Goal: Information Seeking & Learning: Learn about a topic

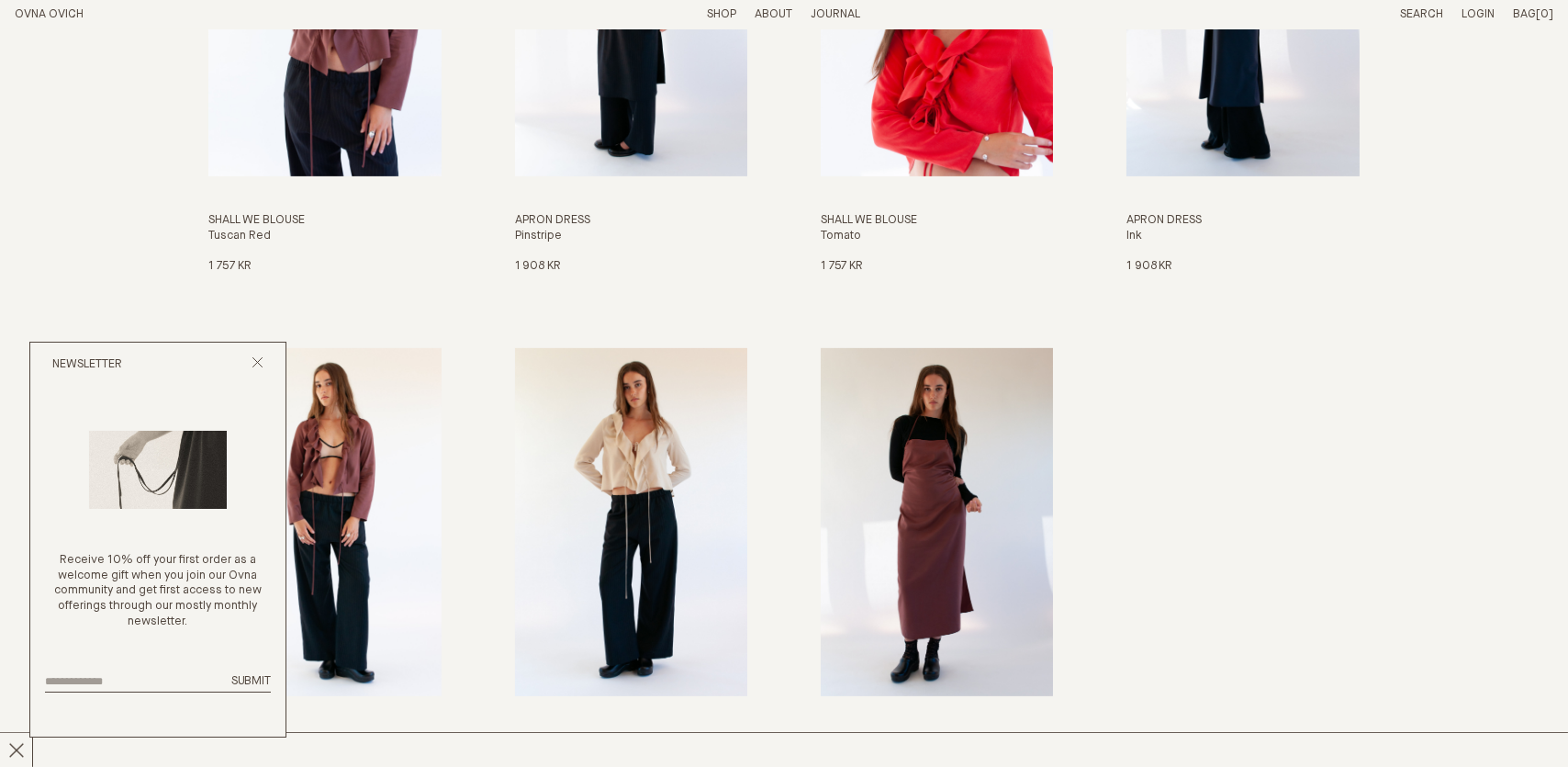
scroll to position [2753, 0]
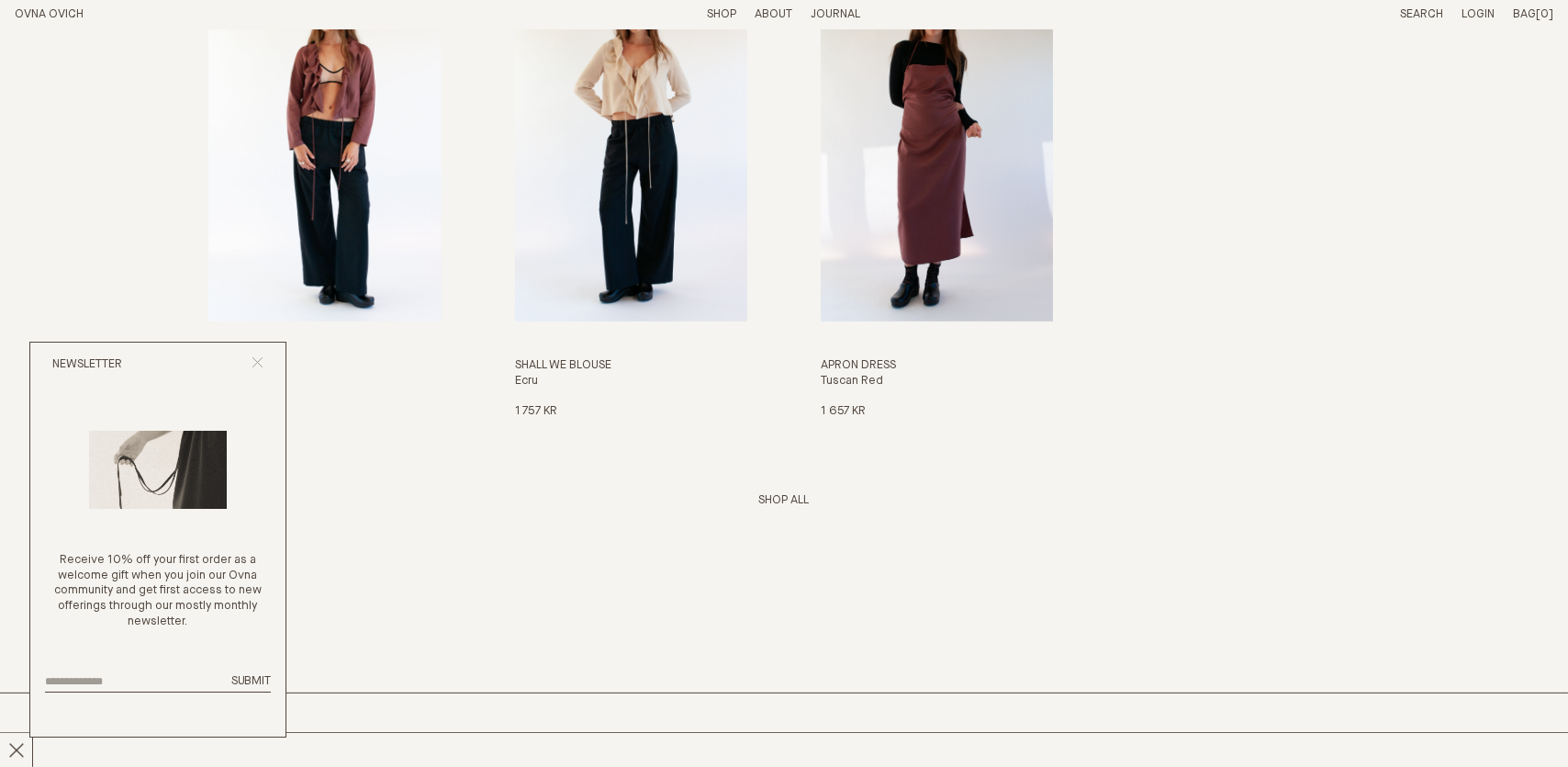
click at [253, 360] on icon "Close popup" at bounding box center [258, 362] width 12 height 12
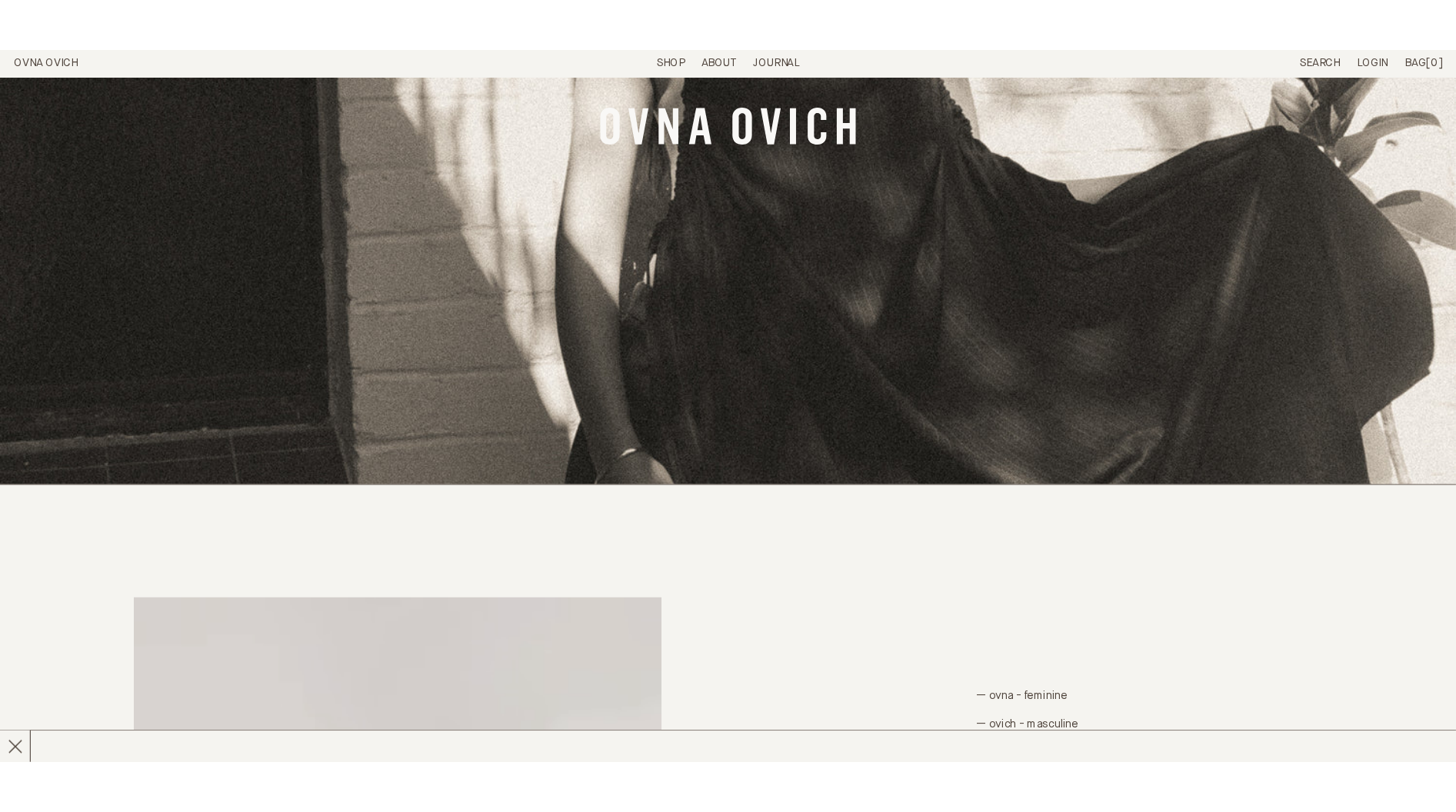
scroll to position [0, 0]
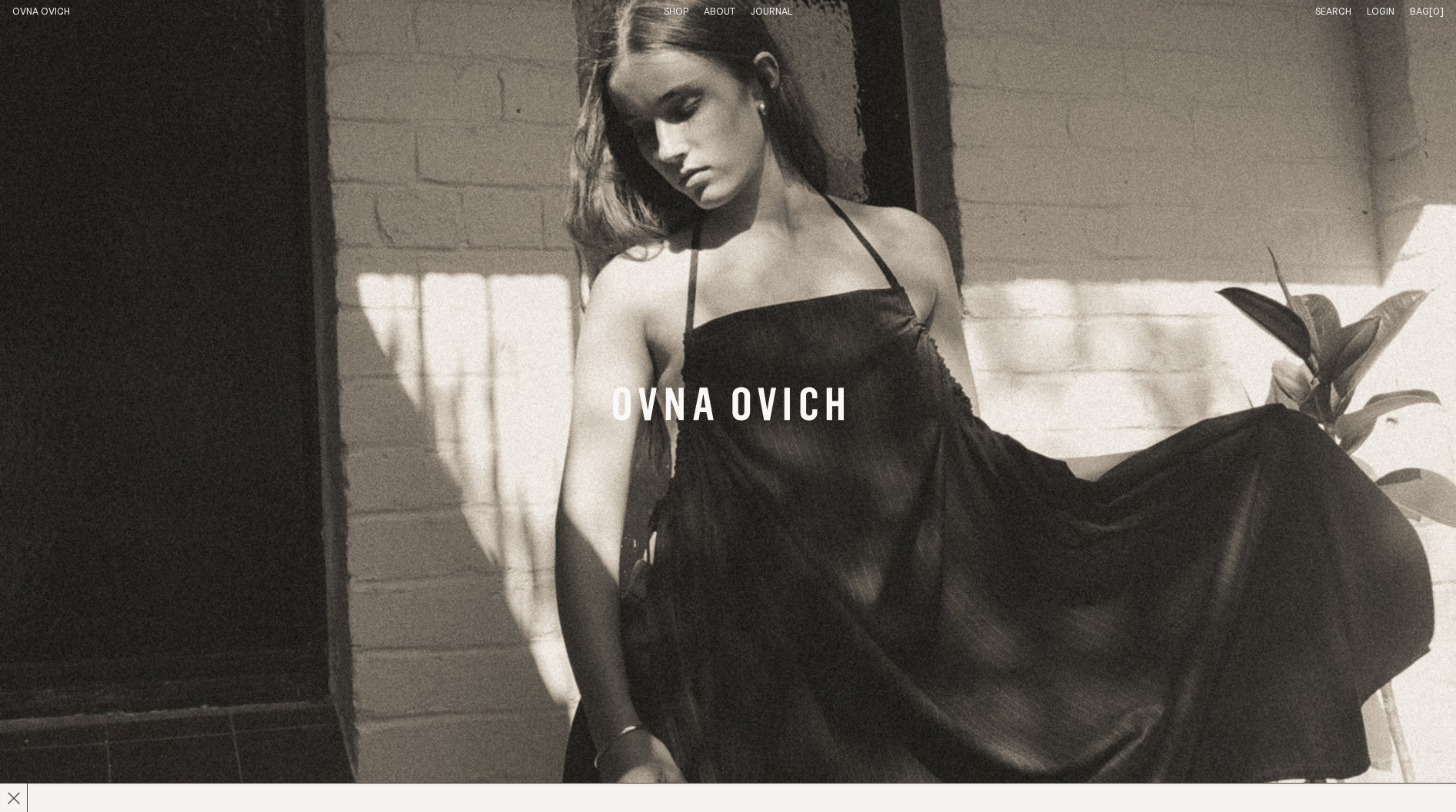
click at [40, 12] on link "OVNA OVICH" at bounding box center [41, 12] width 58 height 10
click at [777, 11] on link "Journal" at bounding box center [771, 12] width 41 height 10
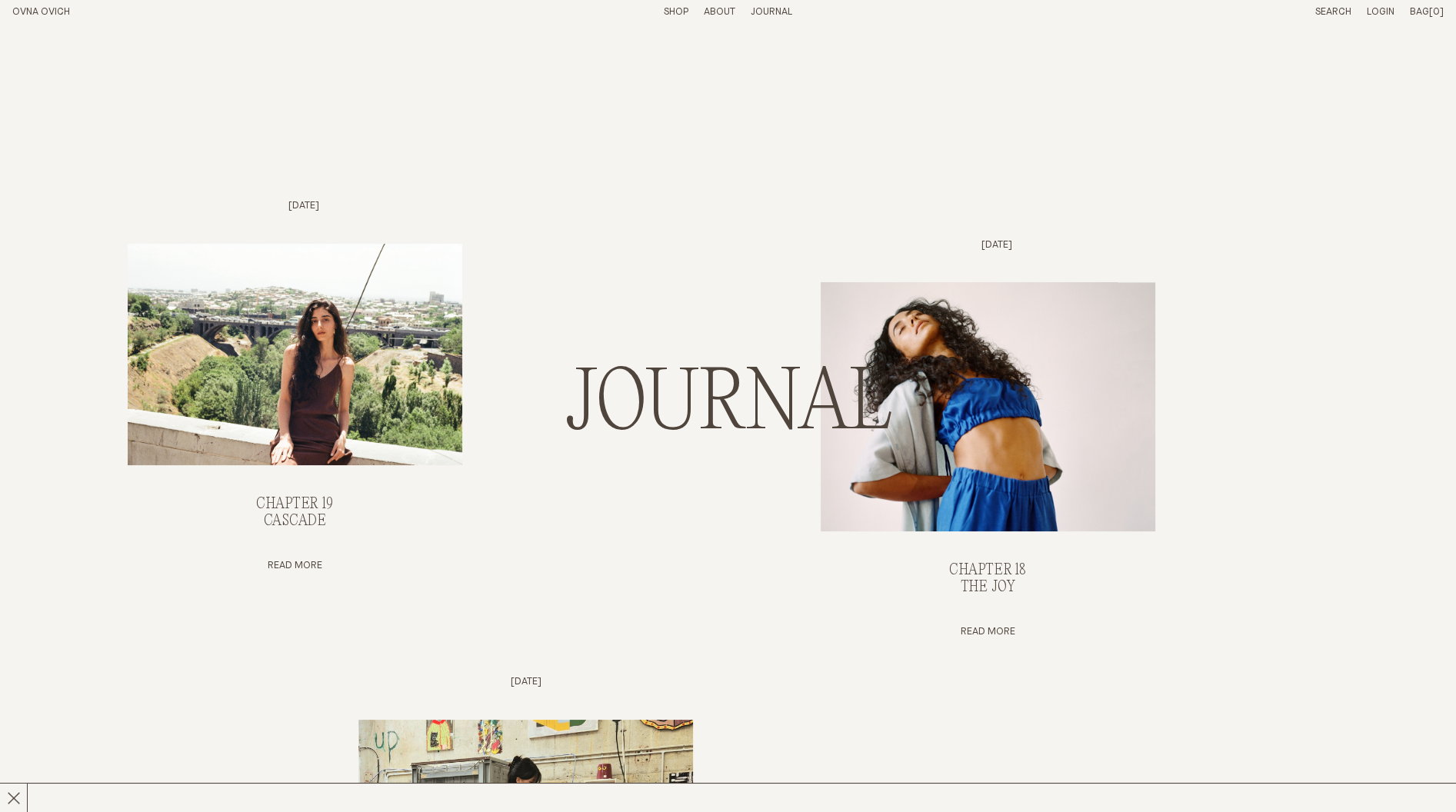
click at [689, 381] on h2 "Journal" at bounding box center [728, 406] width 328 height 92
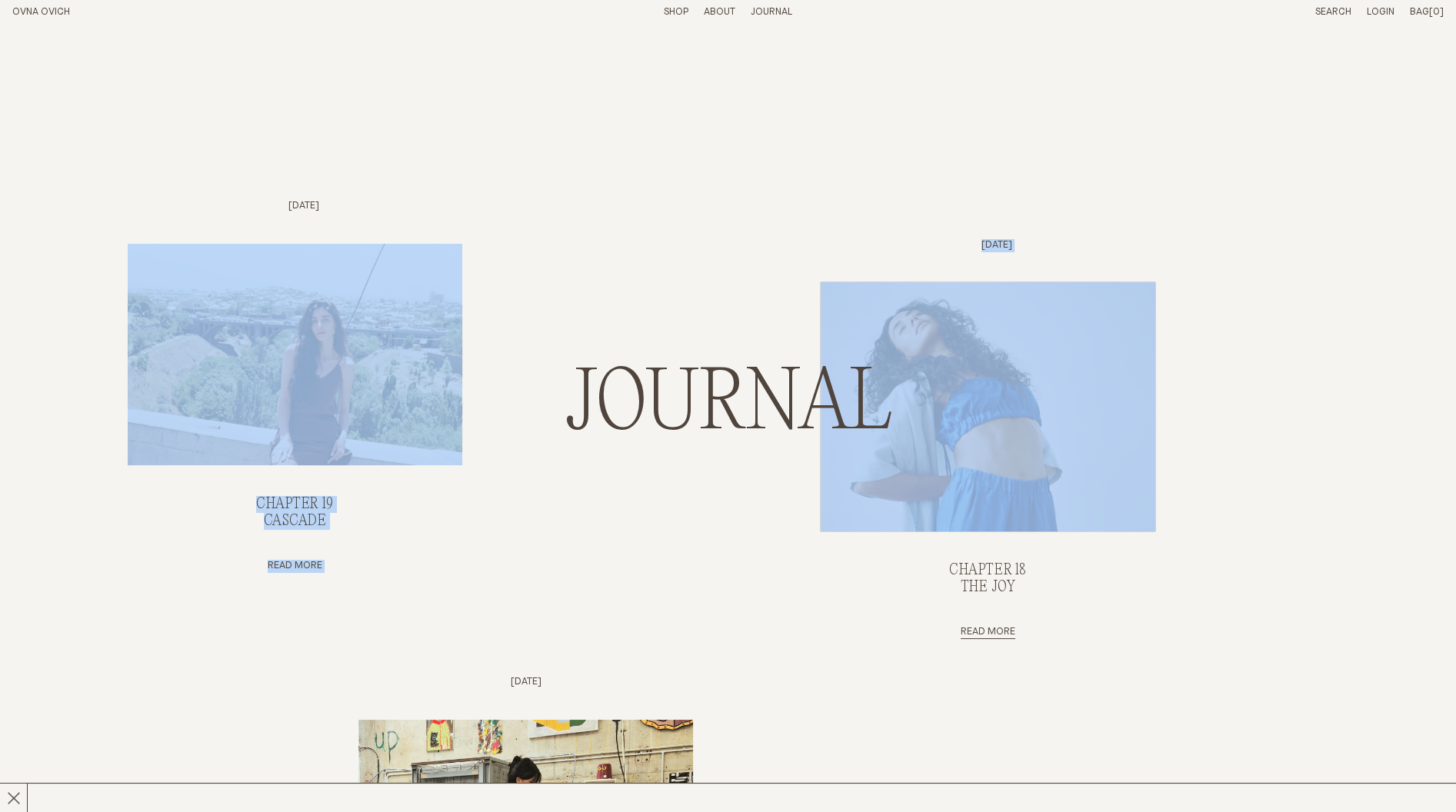
drag, startPoint x: 562, startPoint y: 371, endPoint x: 1024, endPoint y: 348, distance: 462.6
